Goal: Task Accomplishment & Management: Use online tool/utility

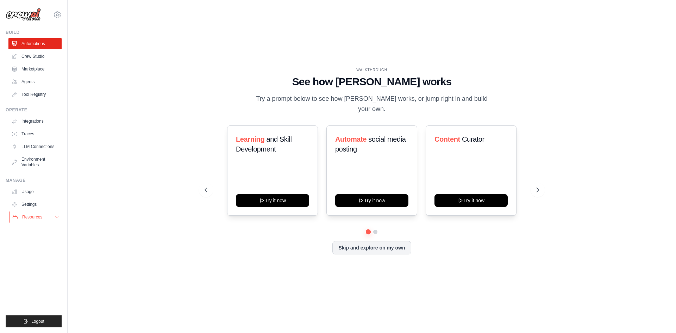
click at [47, 218] on button "Resources" at bounding box center [35, 216] width 53 height 11
click at [32, 55] on link "Crew Studio" at bounding box center [35, 56] width 53 height 11
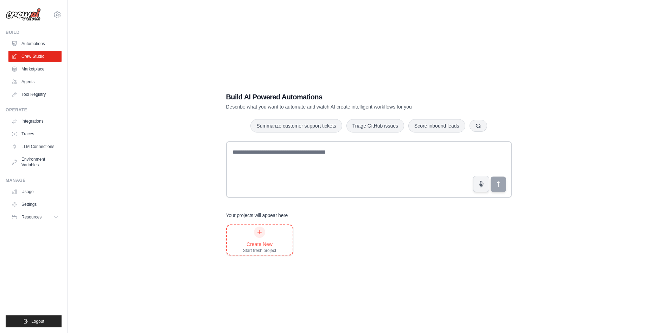
click at [266, 235] on div "Create New Start fresh project" at bounding box center [259, 239] width 33 height 27
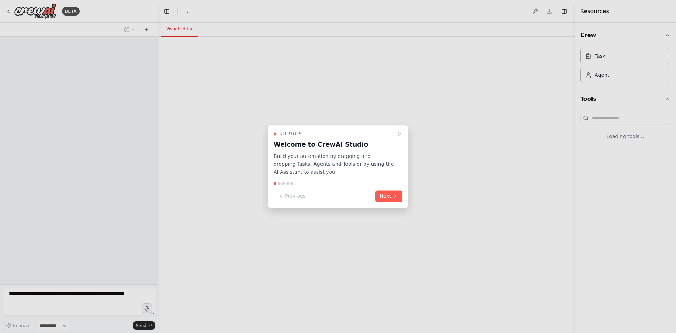
select select "****"
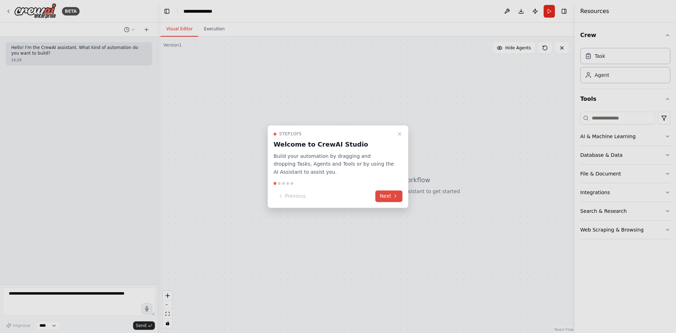
click at [381, 195] on button "Next" at bounding box center [388, 196] width 27 height 12
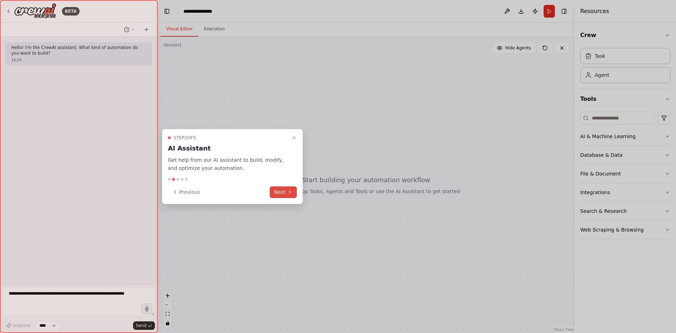
click at [283, 189] on button "Next" at bounding box center [283, 192] width 27 height 12
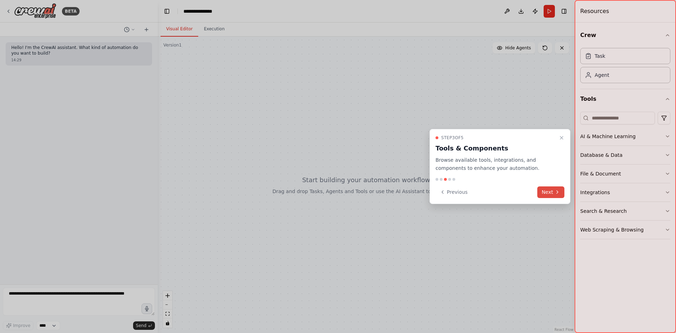
click at [556, 194] on icon at bounding box center [557, 192] width 6 height 6
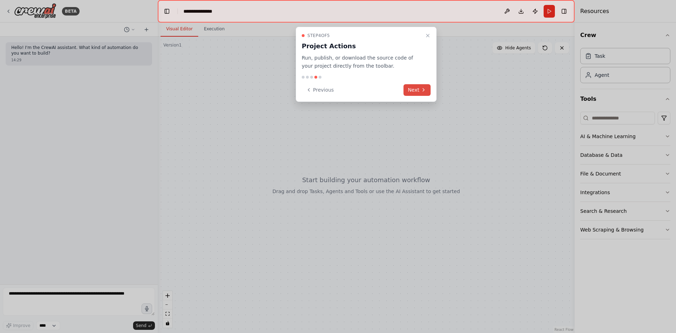
click at [417, 87] on button "Next" at bounding box center [416, 90] width 27 height 12
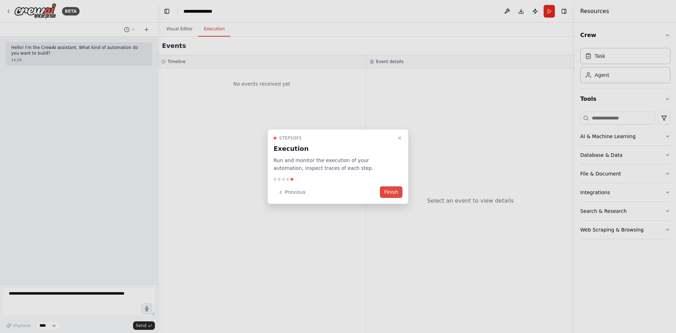
click at [398, 189] on button "Finish" at bounding box center [391, 192] width 23 height 12
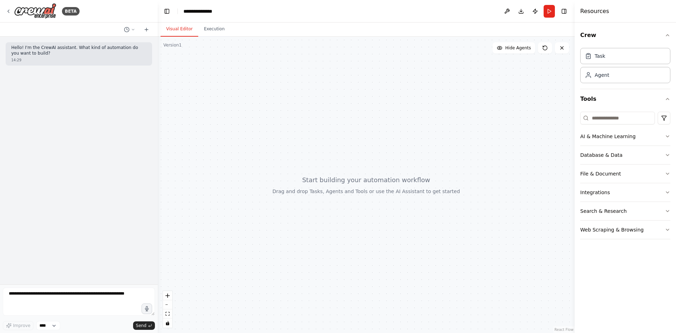
drag, startPoint x: 298, startPoint y: 104, endPoint x: 346, endPoint y: 263, distance: 166.3
click at [346, 263] on div at bounding box center [366, 185] width 417 height 296
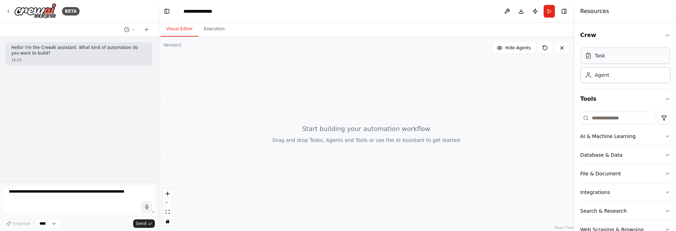
click at [618, 64] on div "Task Agent" at bounding box center [625, 64] width 90 height 38
click at [619, 59] on div "Task" at bounding box center [625, 56] width 90 height 16
click at [606, 75] on div "Agent" at bounding box center [601, 74] width 14 height 7
click at [621, 70] on div "Agent" at bounding box center [625, 75] width 90 height 16
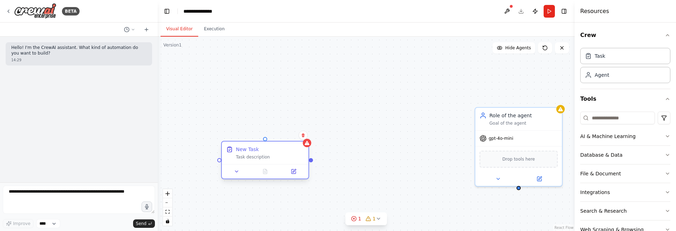
drag, startPoint x: 388, startPoint y: 101, endPoint x: 278, endPoint y: 143, distance: 118.4
click at [278, 143] on div "New Task Task description" at bounding box center [265, 152] width 87 height 23
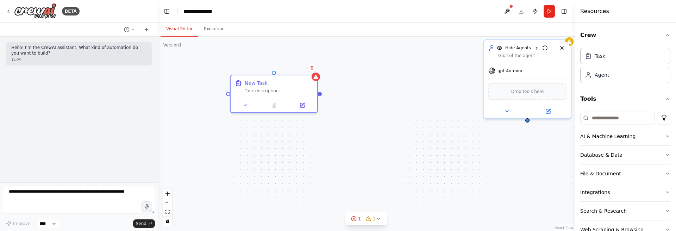
drag, startPoint x: 312, startPoint y: 163, endPoint x: 320, endPoint y: 95, distance: 68.0
click at [320, 95] on div "Role of the agent Goal of the agent gpt-4o-mini Drop tools here New Task Task d…" at bounding box center [366, 134] width 417 height 194
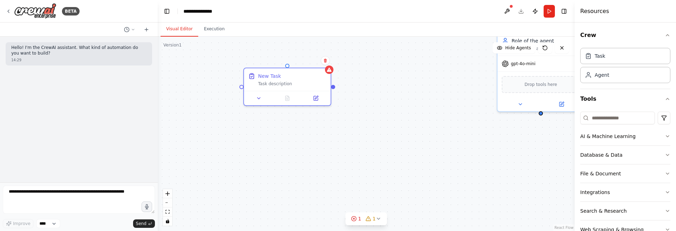
drag, startPoint x: 372, startPoint y: 107, endPoint x: 363, endPoint y: 139, distance: 33.4
click at [363, 139] on div "Role of the agent Goal of the agent gpt-4o-mini Drop tools here New Task Task d…" at bounding box center [366, 134] width 417 height 194
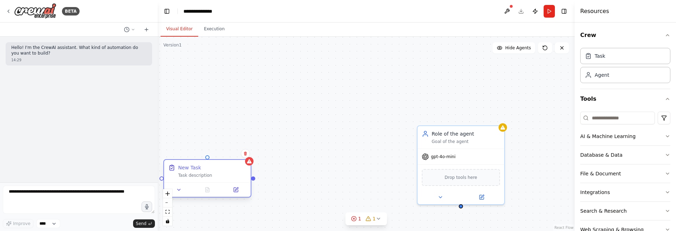
drag, startPoint x: 309, startPoint y: 127, endPoint x: 253, endPoint y: 181, distance: 77.7
click at [253, 181] on div "Role of the agent Goal of the agent gpt-4o-mini Drop tools here New Task Task d…" at bounding box center [366, 134] width 417 height 194
drag, startPoint x: 253, startPoint y: 179, endPoint x: 425, endPoint y: 134, distance: 178.1
click at [425, 134] on div "Role of the agent Goal of the agent gpt-4o-mini Drop tools here New Task Task d…" at bounding box center [308, 152] width 417 height 194
click at [472, 154] on div "gpt-4o-mini" at bounding box center [460, 154] width 87 height 15
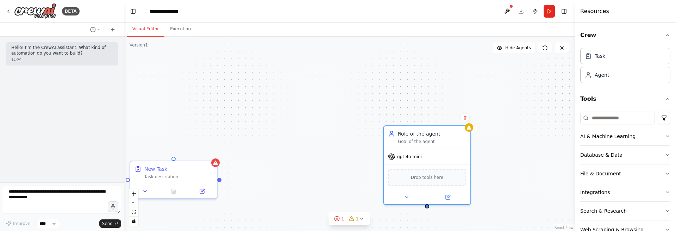
drag, startPoint x: 157, startPoint y: 59, endPoint x: 113, endPoint y: 64, distance: 44.6
click at [121, 64] on div at bounding box center [122, 115] width 3 height 231
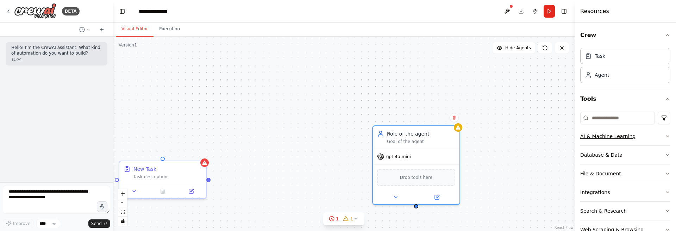
click at [658, 137] on button "AI & Machine Learning" at bounding box center [625, 136] width 90 height 18
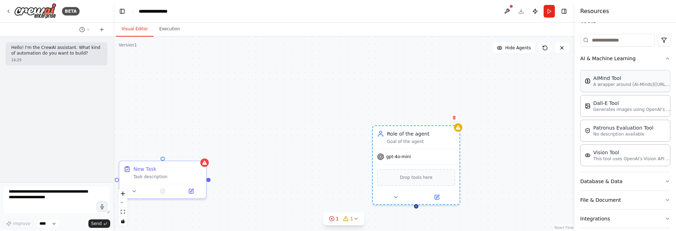
scroll to position [78, 0]
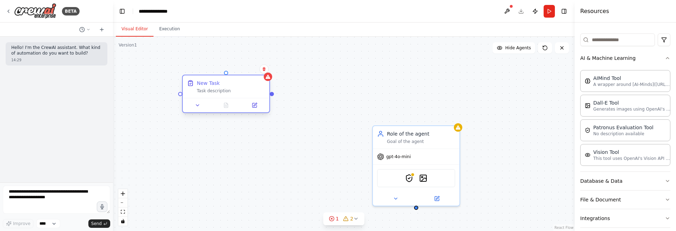
drag, startPoint x: 177, startPoint y: 171, endPoint x: 247, endPoint y: 82, distance: 113.3
click at [247, 82] on div "New Task" at bounding box center [231, 83] width 68 height 7
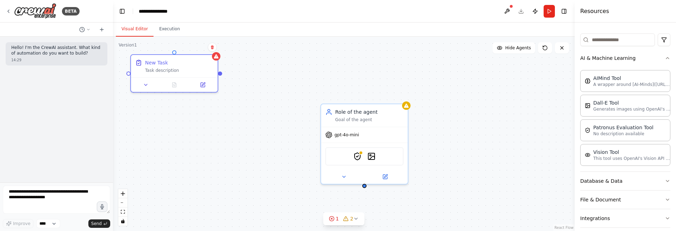
drag, startPoint x: 271, startPoint y: 98, endPoint x: 220, endPoint y: 76, distance: 56.1
click at [220, 76] on div "Role of the agent Goal of the agent gpt-4o-mini PatronusEvalTool DallETool New …" at bounding box center [343, 134] width 461 height 194
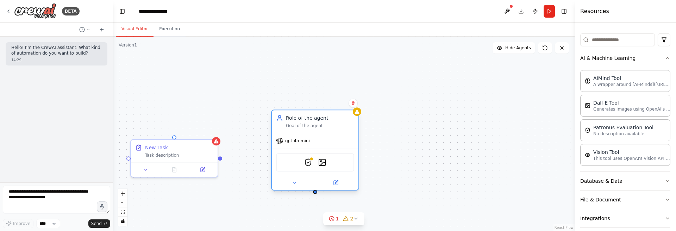
drag, startPoint x: 365, startPoint y: 116, endPoint x: 317, endPoint y: 122, distance: 48.9
click at [317, 122] on div "Role of the agent Goal of the agent" at bounding box center [320, 121] width 68 height 14
drag, startPoint x: 315, startPoint y: 192, endPoint x: 177, endPoint y: 134, distance: 149.5
click at [177, 134] on div "Role of the agent Goal of the agent gpt-4o-mini PatronusEvalTool DallETool New …" at bounding box center [343, 134] width 461 height 194
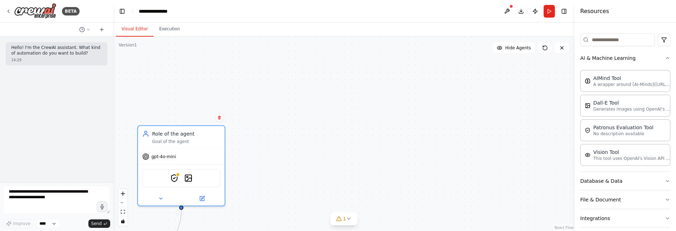
drag, startPoint x: 345, startPoint y: 110, endPoint x: 208, endPoint y: 121, distance: 136.6
click at [208, 121] on div ".deletable-edge-delete-btn { width: 20px; height: 20px; border: 0px solid #ffff…" at bounding box center [343, 134] width 461 height 194
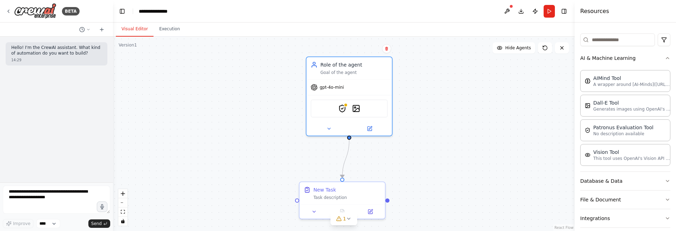
drag, startPoint x: 287, startPoint y: 164, endPoint x: 449, endPoint y: 53, distance: 196.0
click at [449, 53] on div ".deletable-edge-delete-btn { width: 20px; height: 20px; border: 0px solid #ffff…" at bounding box center [343, 134] width 461 height 194
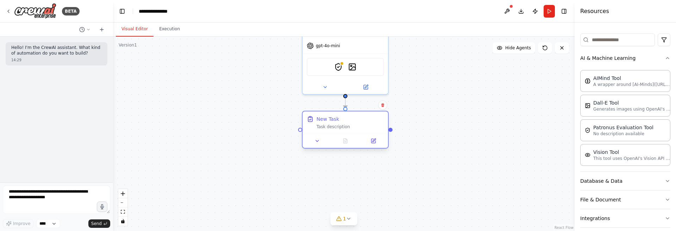
drag, startPoint x: 364, startPoint y: 152, endPoint x: 372, endPoint y: 125, distance: 27.4
click at [372, 125] on div "Task description" at bounding box center [349, 127] width 67 height 6
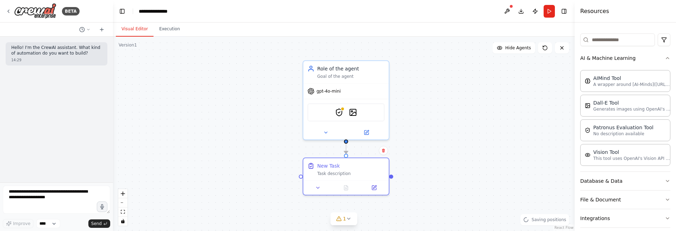
drag, startPoint x: 442, startPoint y: 107, endPoint x: 443, endPoint y: 152, distance: 45.4
click at [443, 152] on div ".deletable-edge-delete-btn { width: 20px; height: 20px; border: 0px solid #ffff…" at bounding box center [343, 134] width 461 height 194
click at [550, 11] on button "Run" at bounding box center [548, 11] width 11 height 13
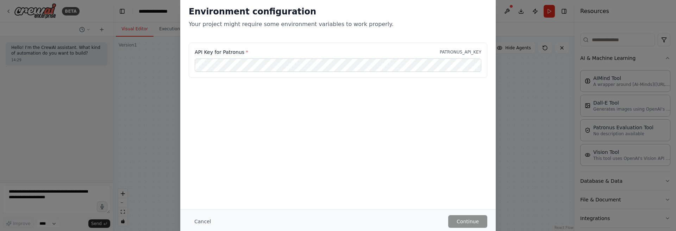
click at [492, 171] on div "Environment configuration Your project might require some environment variables…" at bounding box center [337, 103] width 315 height 211
click at [203, 218] on button "Cancel" at bounding box center [203, 221] width 28 height 13
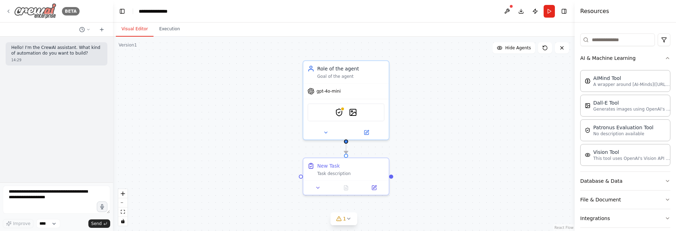
click at [8, 11] on icon at bounding box center [8, 11] width 1 height 3
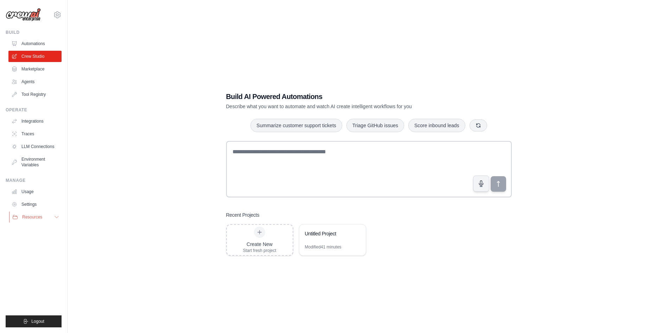
click at [52, 216] on button "Resources" at bounding box center [35, 216] width 53 height 11
click at [40, 238] on link "GitHub" at bounding box center [37, 240] width 49 height 10
click at [32, 206] on link "Settings" at bounding box center [35, 203] width 53 height 11
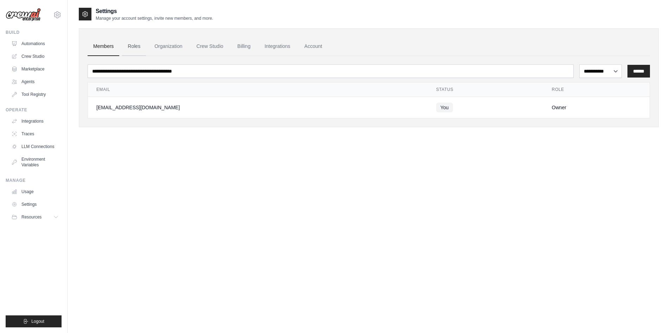
click at [136, 44] on link "Roles" at bounding box center [134, 46] width 24 height 19
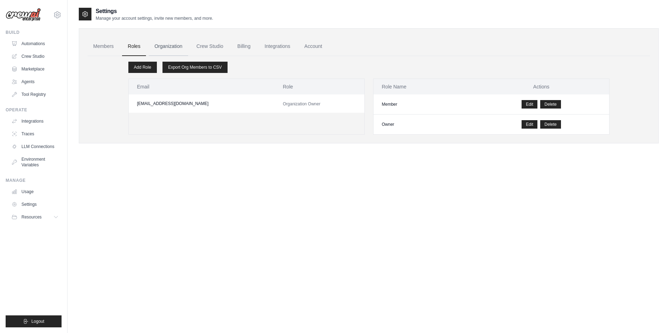
click at [179, 44] on link "Organization" at bounding box center [168, 46] width 39 height 19
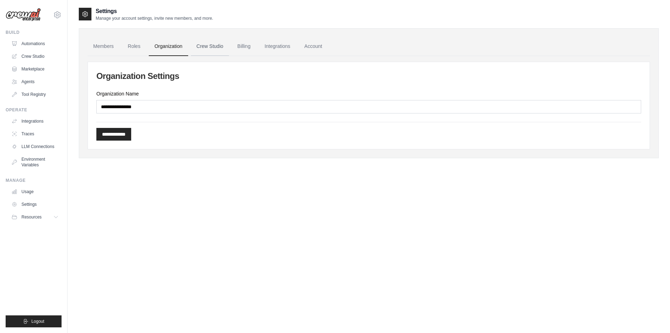
click at [206, 48] on link "Crew Studio" at bounding box center [210, 46] width 38 height 19
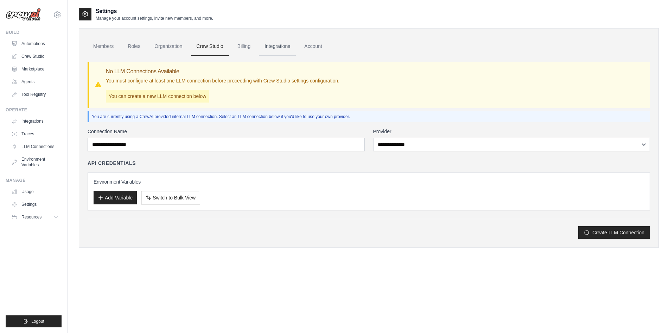
click at [293, 42] on link "Integrations" at bounding box center [277, 46] width 37 height 19
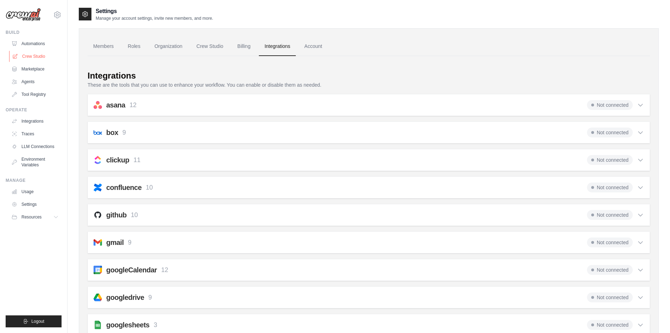
click at [40, 56] on link "Crew Studio" at bounding box center [35, 56] width 53 height 11
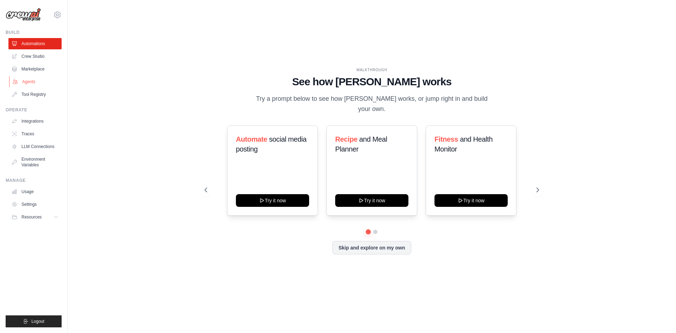
click at [30, 83] on link "Agents" at bounding box center [35, 81] width 53 height 11
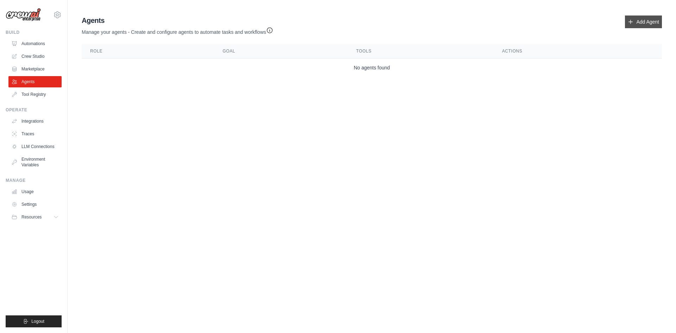
click at [636, 25] on link "Add Agent" at bounding box center [643, 21] width 37 height 13
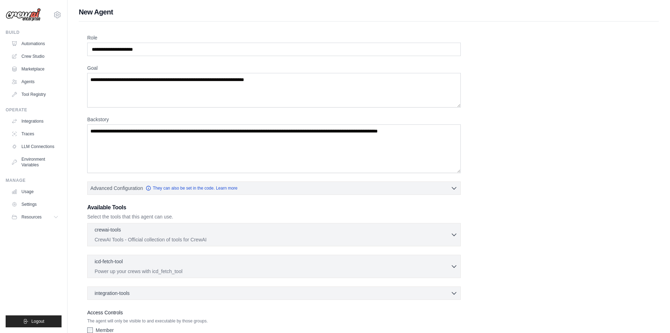
scroll to position [45, 0]
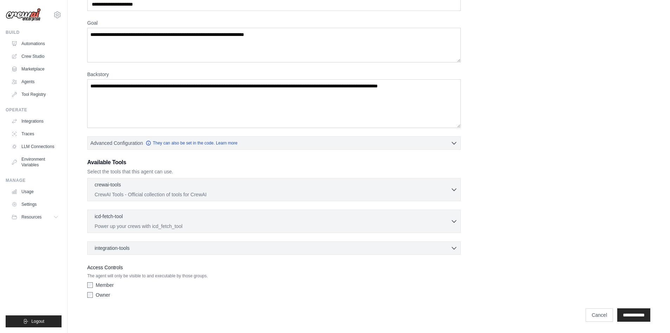
click at [532, 120] on div "Role Goal [GEOGRAPHIC_DATA] Advanced Configuration They can also be set in the …" at bounding box center [368, 145] width 563 height 312
click at [586, 312] on link "Cancel" at bounding box center [599, 314] width 27 height 13
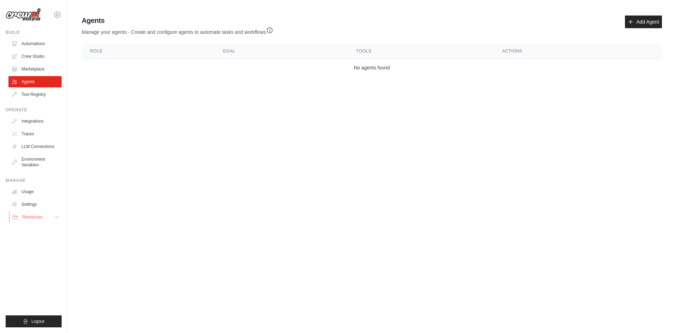
click at [45, 217] on button "Resources" at bounding box center [35, 216] width 53 height 11
click at [34, 203] on link "Settings" at bounding box center [35, 203] width 53 height 11
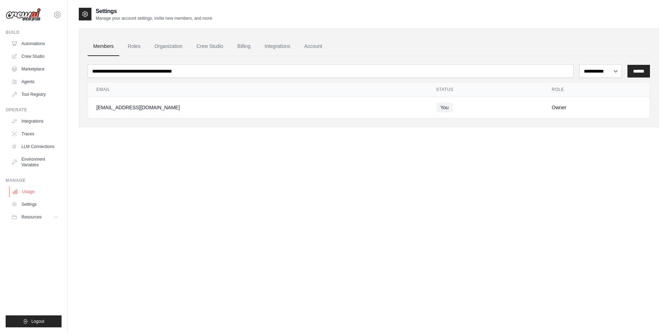
click at [29, 190] on link "Usage" at bounding box center [35, 191] width 53 height 11
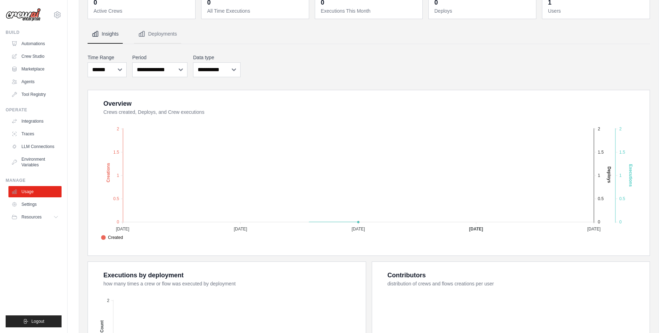
scroll to position [44, 0]
click at [453, 86] on div "**********" at bounding box center [369, 245] width 563 height 387
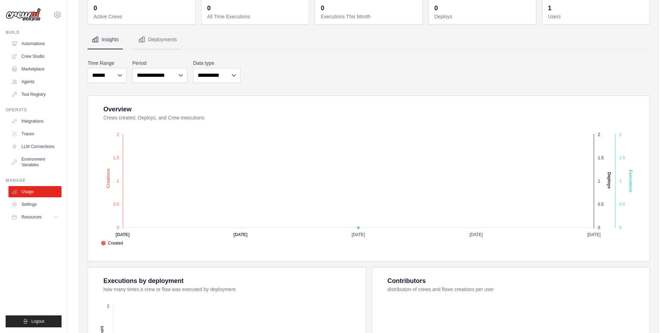
scroll to position [38, 0]
click at [26, 93] on link "Tool Registry" at bounding box center [35, 94] width 53 height 11
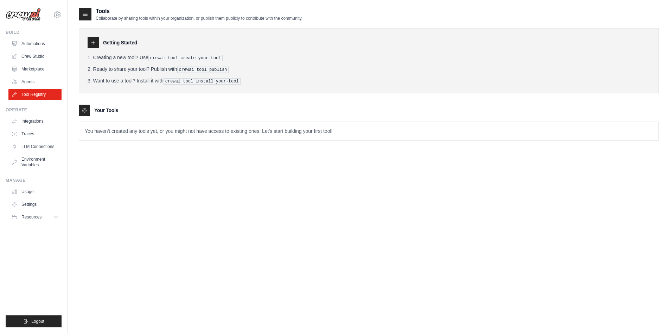
click at [95, 42] on icon at bounding box center [93, 43] width 6 height 6
click at [87, 14] on icon at bounding box center [85, 14] width 5 height 3
click at [81, 114] on div at bounding box center [84, 110] width 11 height 11
